Goal: Information Seeking & Learning: Check status

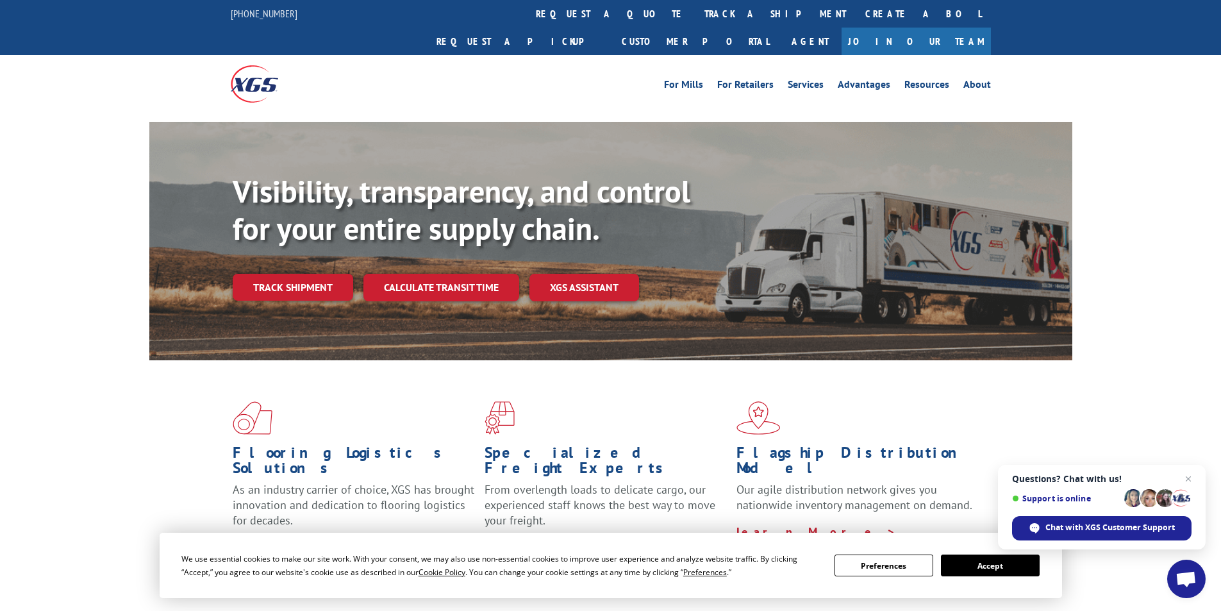
click at [1184, 260] on div "Visibility, transparency, and control for your entire supply chain. Track shipm…" at bounding box center [610, 253] width 1221 height 263
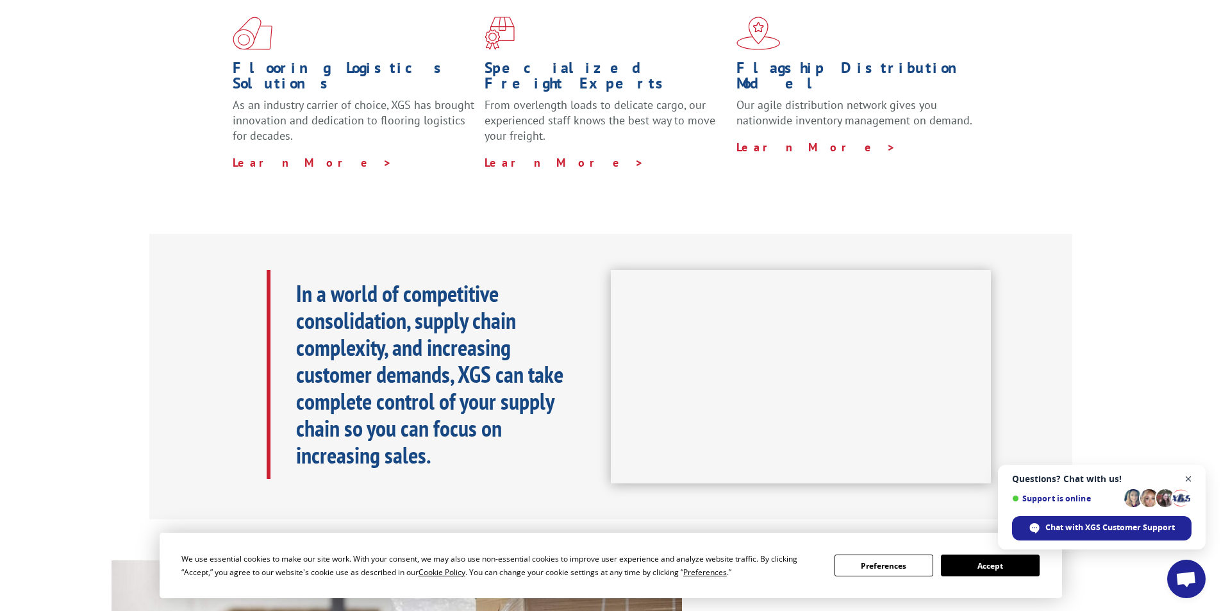
click at [1185, 478] on span "Close chat" at bounding box center [1189, 479] width 16 height 16
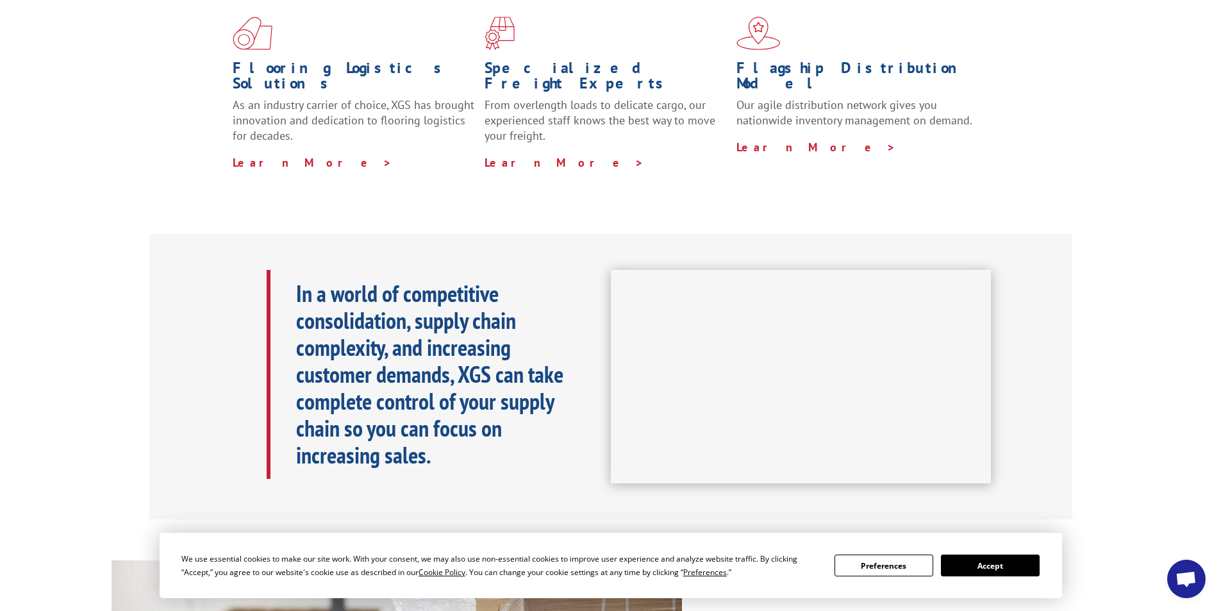
click at [1004, 564] on button "Accept" at bounding box center [990, 566] width 99 height 22
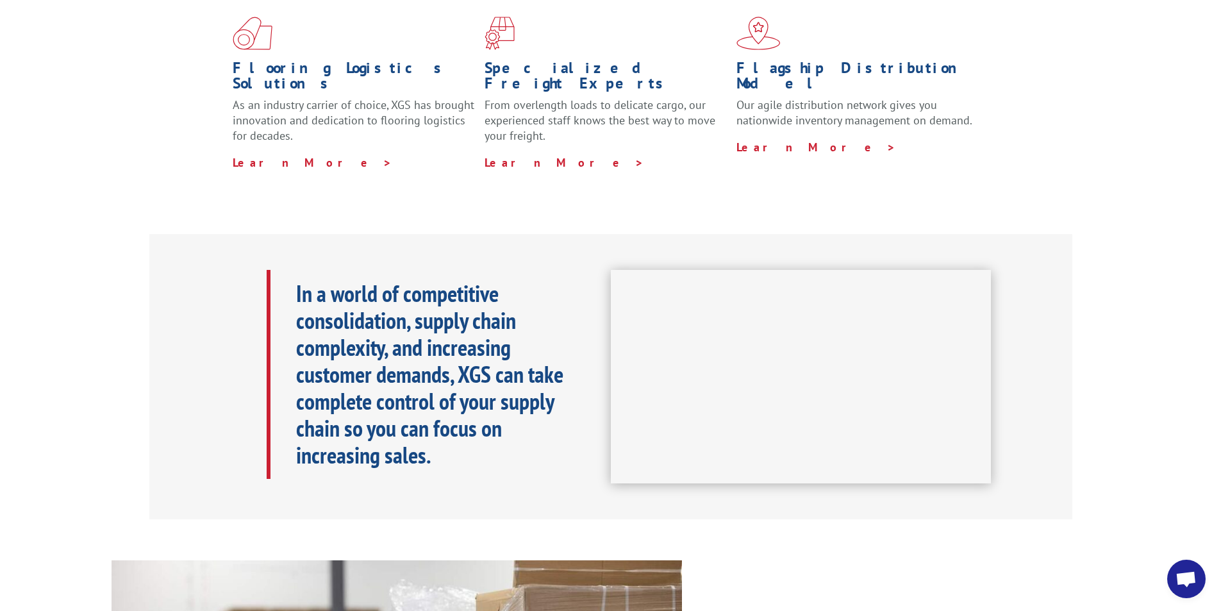
scroll to position [0, 0]
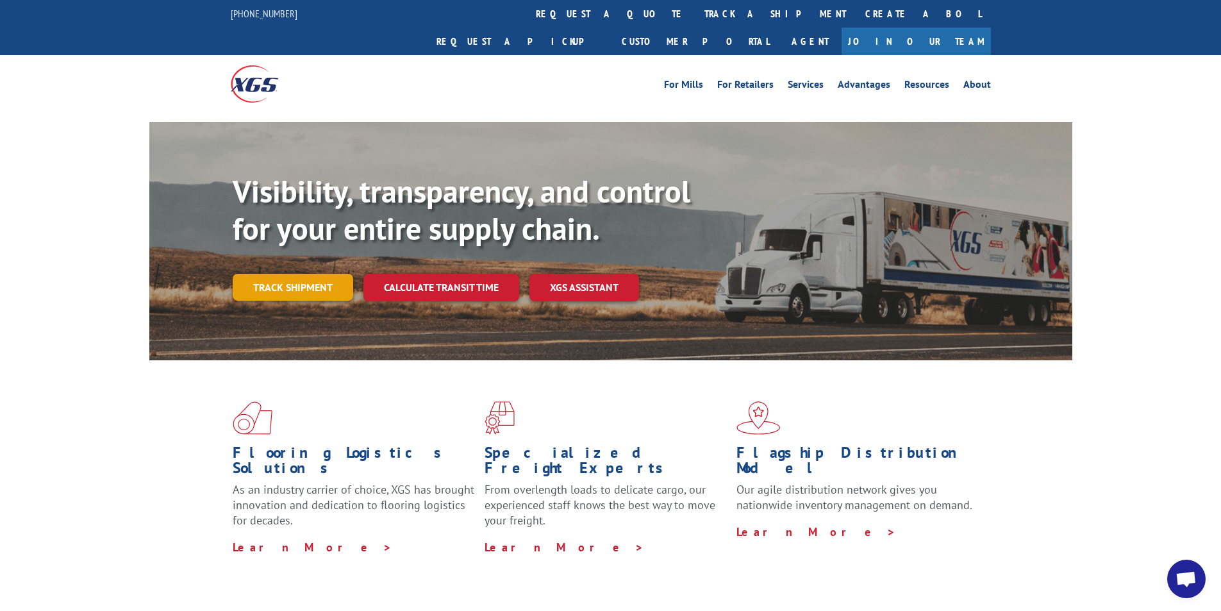
click at [294, 274] on link "Track shipment" at bounding box center [293, 287] width 121 height 27
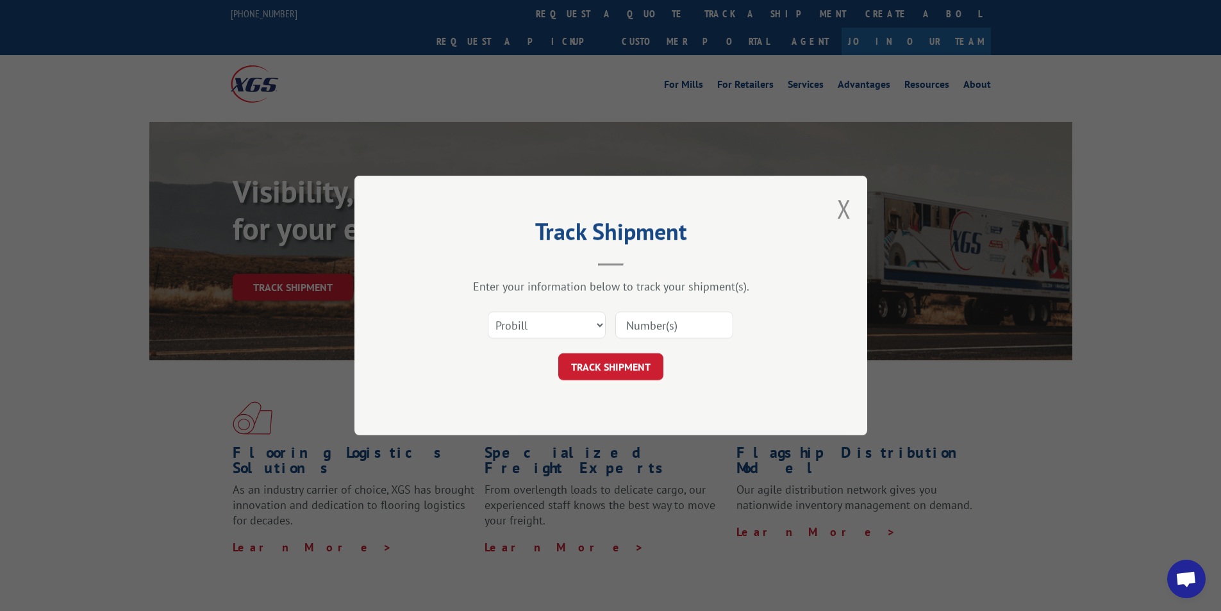
click at [643, 321] on input at bounding box center [674, 325] width 118 height 27
paste input "17664845"
type input "17664845"
click at [633, 365] on button "TRACK SHIPMENT" at bounding box center [610, 366] width 105 height 27
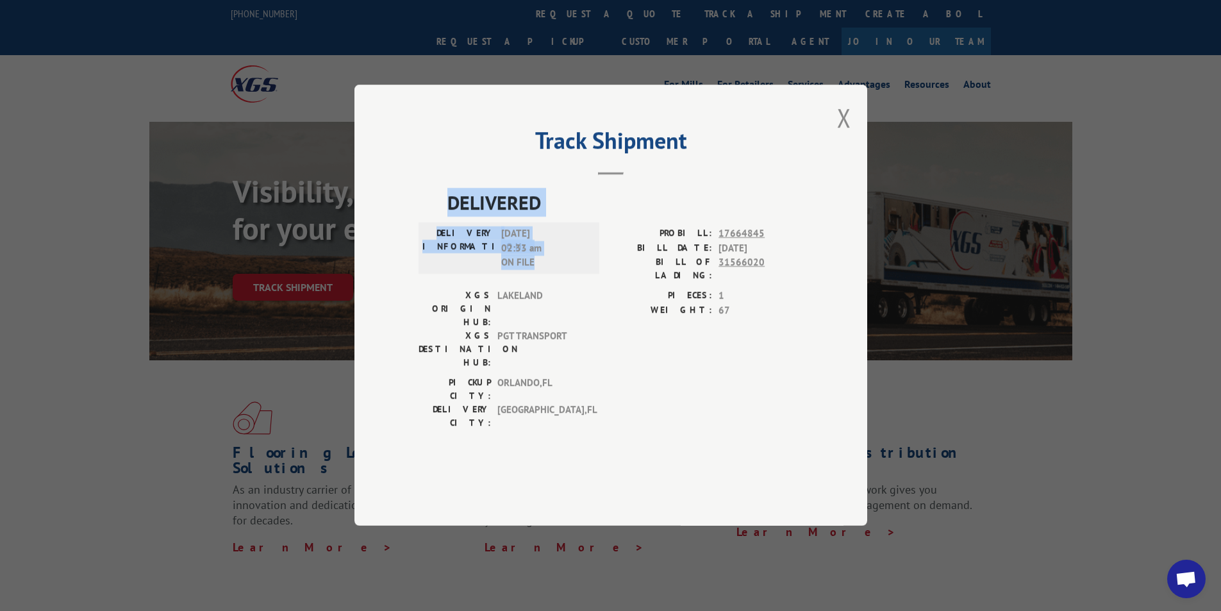
drag, startPoint x: 546, startPoint y: 301, endPoint x: 440, endPoint y: 235, distance: 125.0
click at [440, 235] on div "DELIVERED DELIVERY INFORMATION: [DATE] 02:33 am ON FILE PROBILL: 17664845 BILL …" at bounding box center [611, 312] width 385 height 248
copy div "DELIVERED DELIVERY INFORMATION: [DATE] 02:33 am ON FILE"
click at [736, 175] on header "Track Shipment" at bounding box center [611, 153] width 385 height 44
